Goal: Task Accomplishment & Management: Use online tool/utility

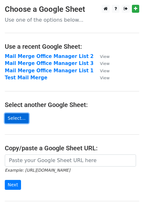
click at [23, 117] on link "Select..." at bounding box center [17, 118] width 24 height 10
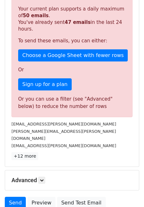
scroll to position [178, 0]
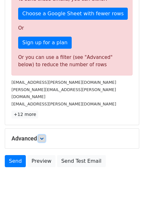
click at [42, 137] on icon at bounding box center [42, 139] width 4 height 4
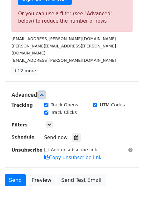
scroll to position [222, 0]
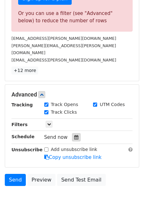
click at [74, 135] on icon at bounding box center [76, 137] width 4 height 4
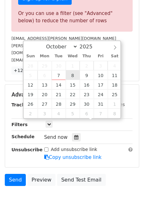
type input "[DATE] 12:00"
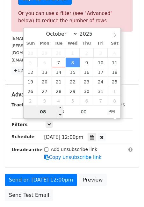
type input "08"
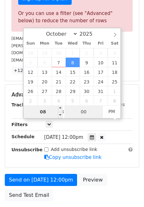
type input "[DATE] 20:00"
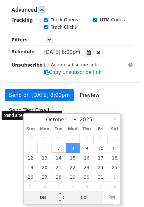
scroll to position [136, 0]
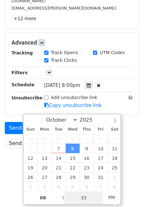
type input "33"
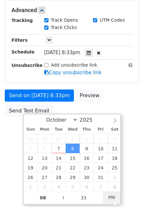
type input "[DATE] 08:33"
click at [110, 198] on span "PM" at bounding box center [112, 197] width 18 height 13
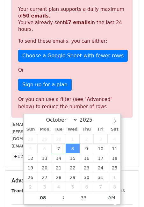
click at [11, 148] on div "15 Recipients Sorry, you don't have enough daily email credits to send these em…" at bounding box center [72, 67] width 134 height 200
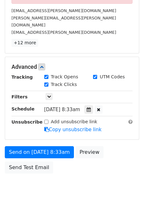
scroll to position [252, 0]
